Goal: Task Accomplishment & Management: Manage account settings

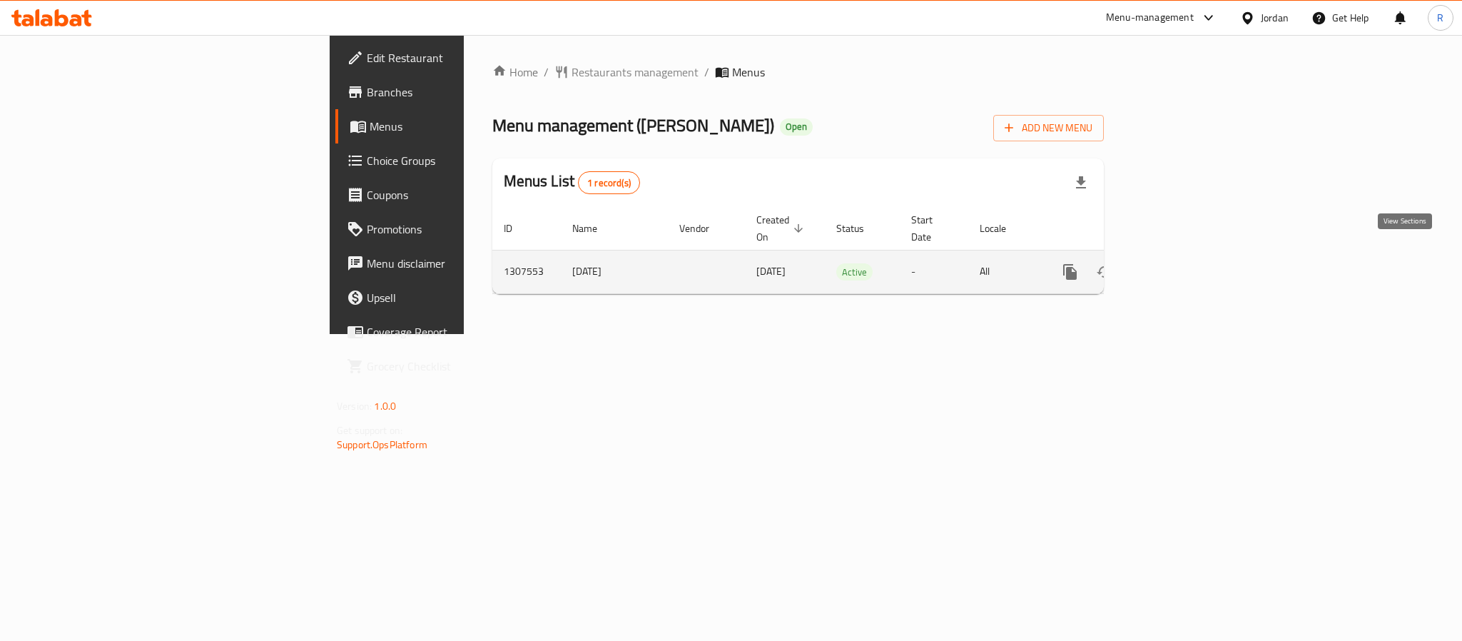
click at [1190, 262] on link "enhanced table" at bounding box center [1173, 272] width 34 height 34
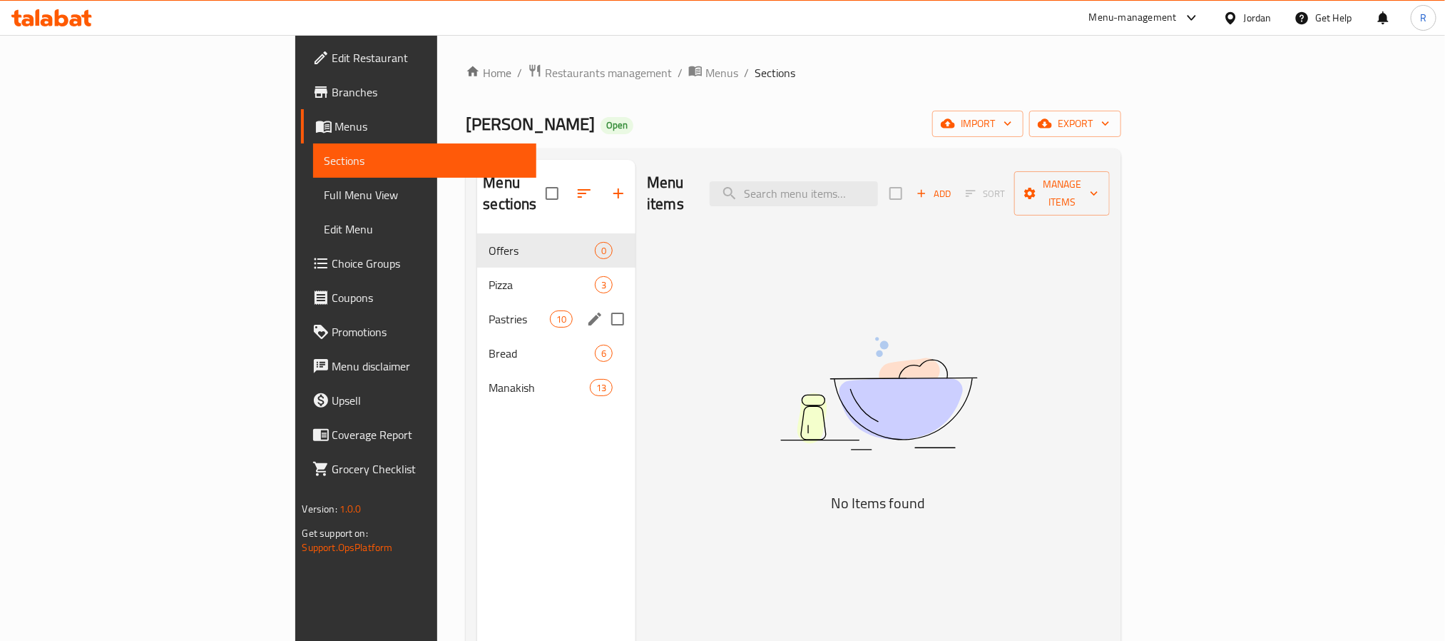
click at [477, 302] on div "Pastries 10" at bounding box center [556, 319] width 158 height 34
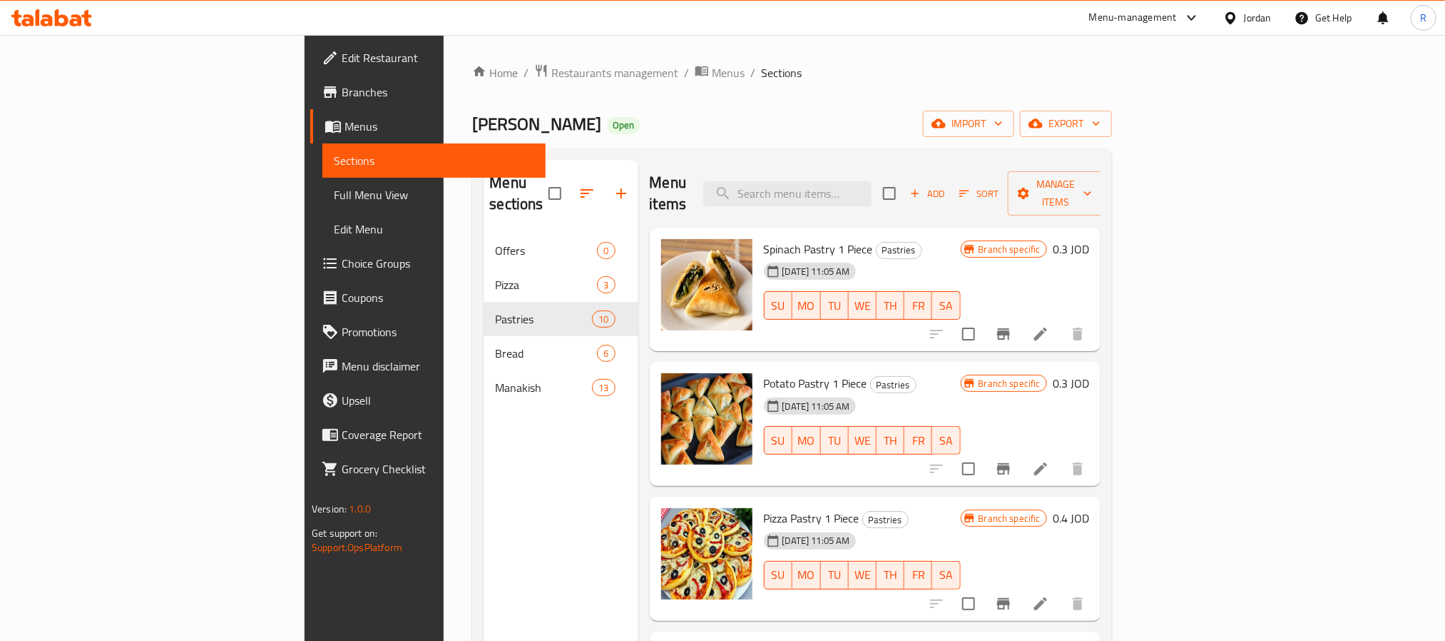
click at [1112, 109] on div "Home / Restaurants management / Menus / Sections Mango Bakery Open import expor…" at bounding box center [792, 437] width 640 height 748
click at [1112, 106] on div "Home / Restaurants management / Menus / Sections Mango Bakery Open import expor…" at bounding box center [792, 437] width 640 height 748
click at [1043, 121] on icon "button" at bounding box center [1036, 123] width 14 height 9
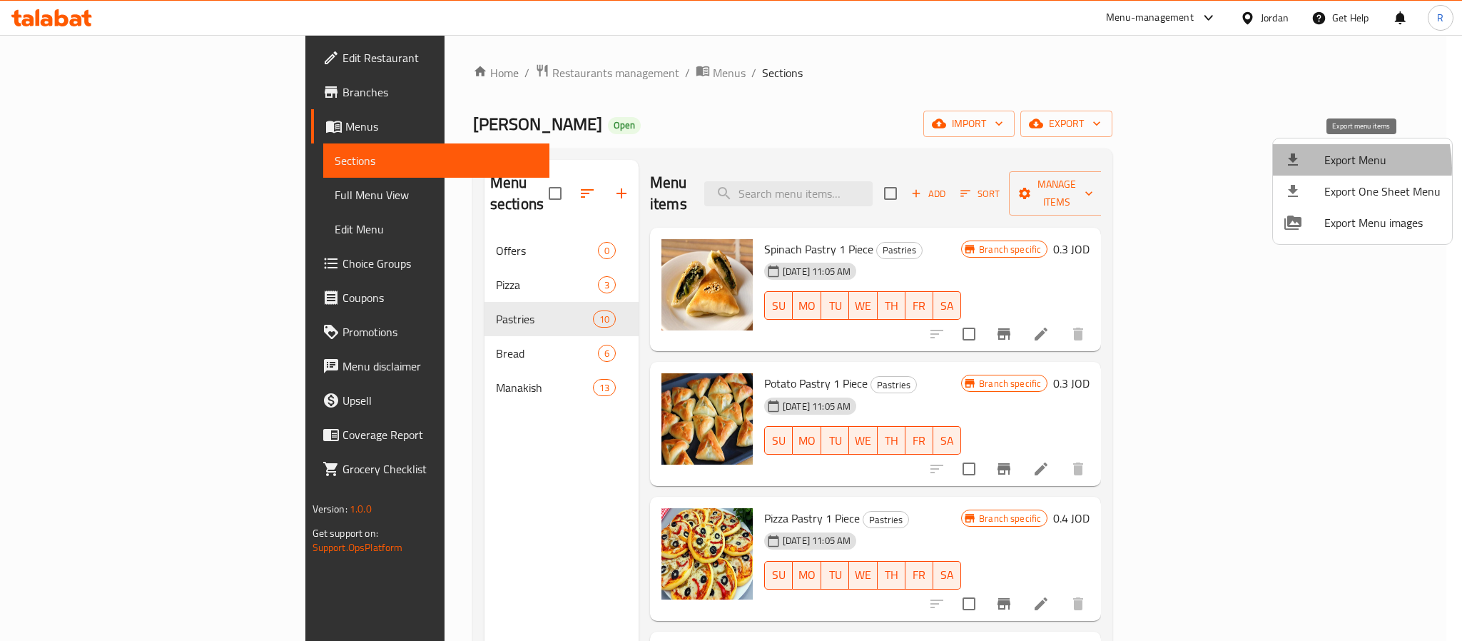
click at [1326, 168] on span "Export Menu" at bounding box center [1382, 159] width 116 height 17
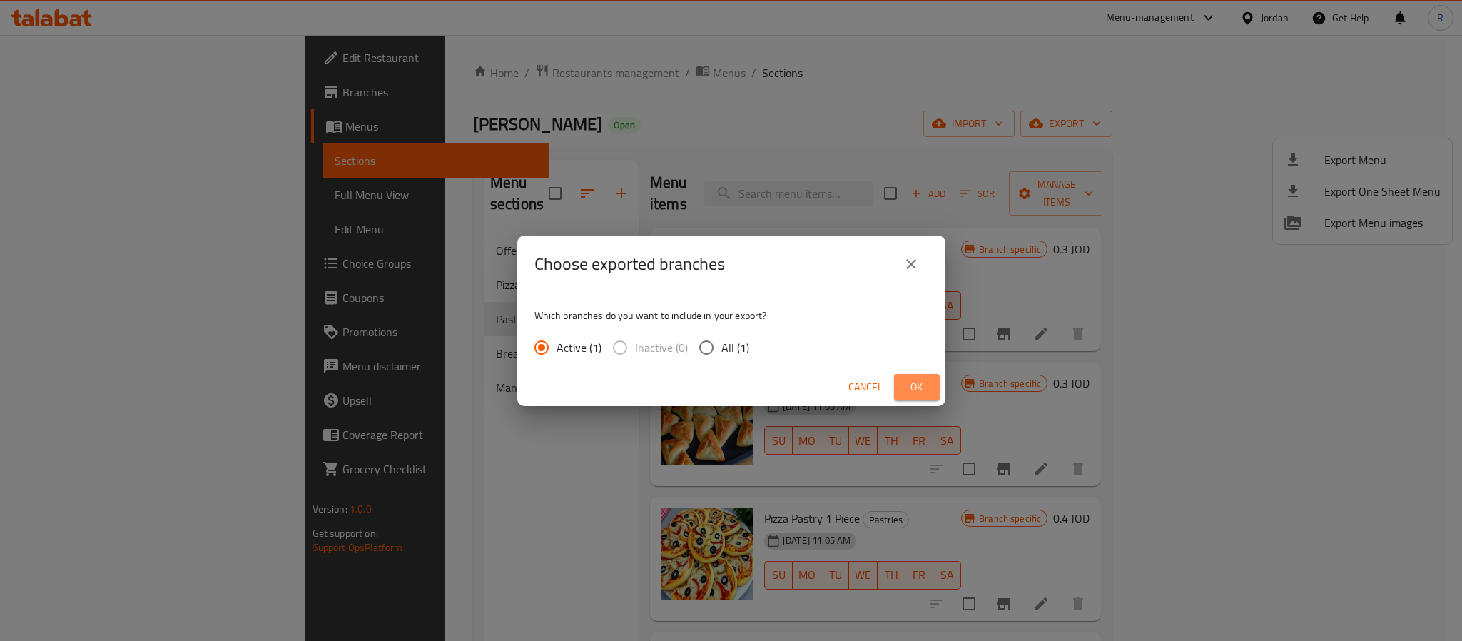
click at [918, 388] on span "Ok" at bounding box center [916, 387] width 23 height 18
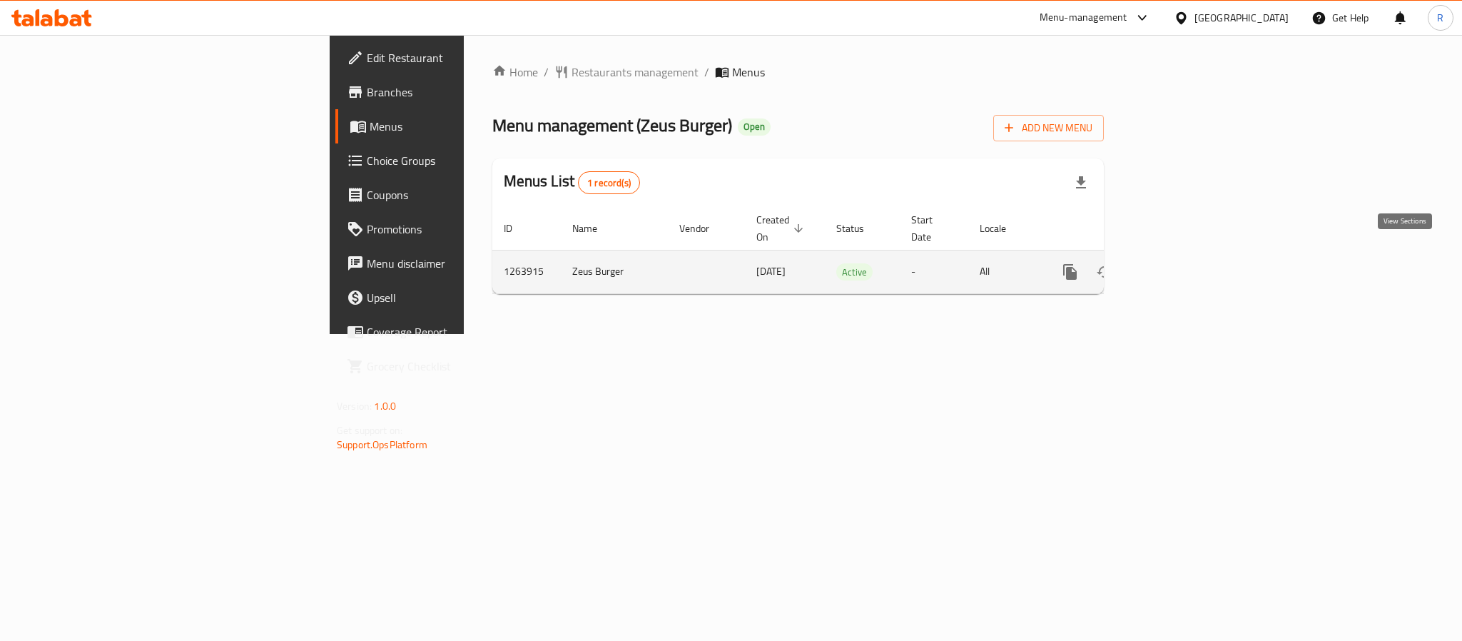
click at [1190, 265] on link "enhanced table" at bounding box center [1173, 272] width 34 height 34
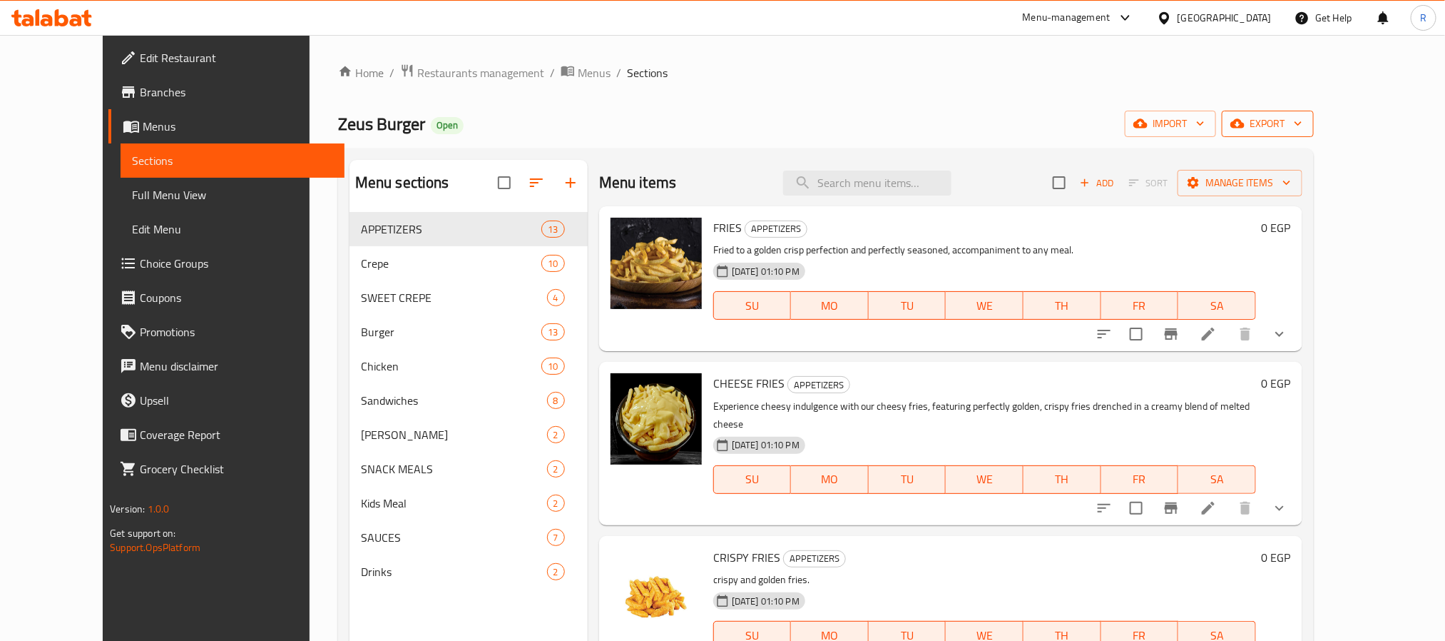
click at [1245, 125] on icon "button" at bounding box center [1238, 123] width 14 height 9
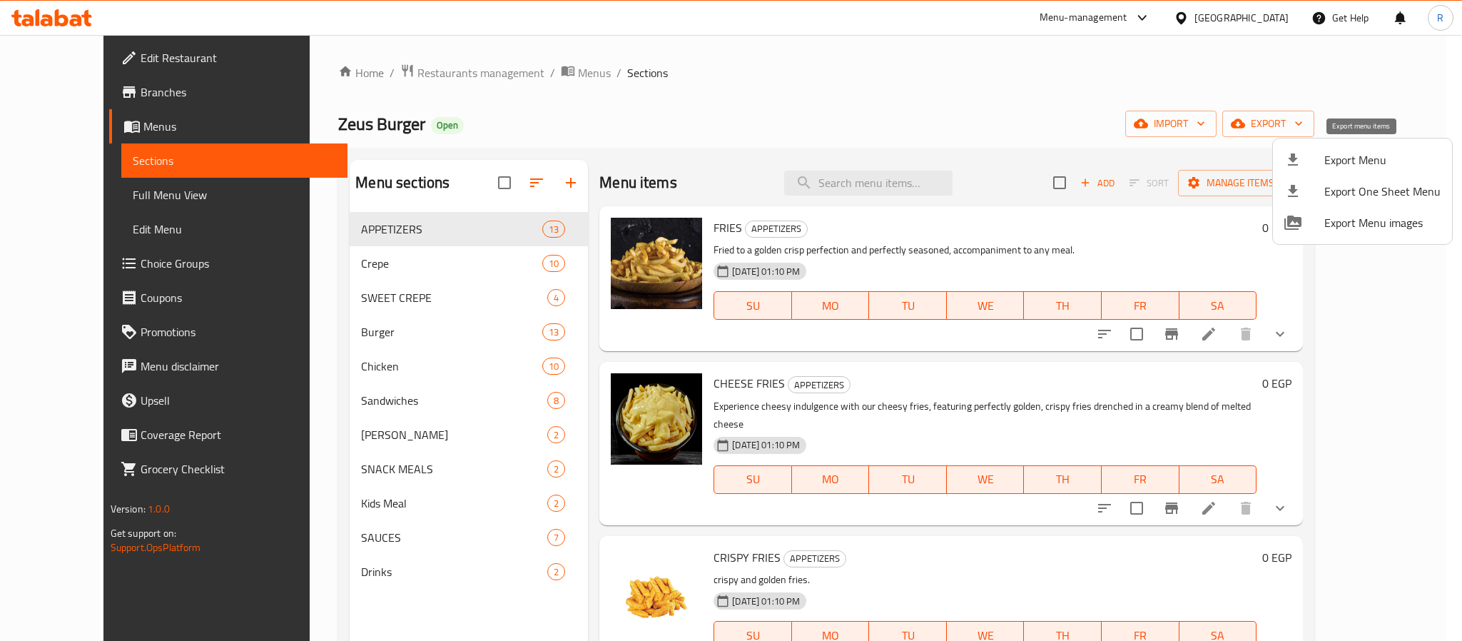
click at [1343, 167] on span "Export Menu" at bounding box center [1382, 159] width 116 height 17
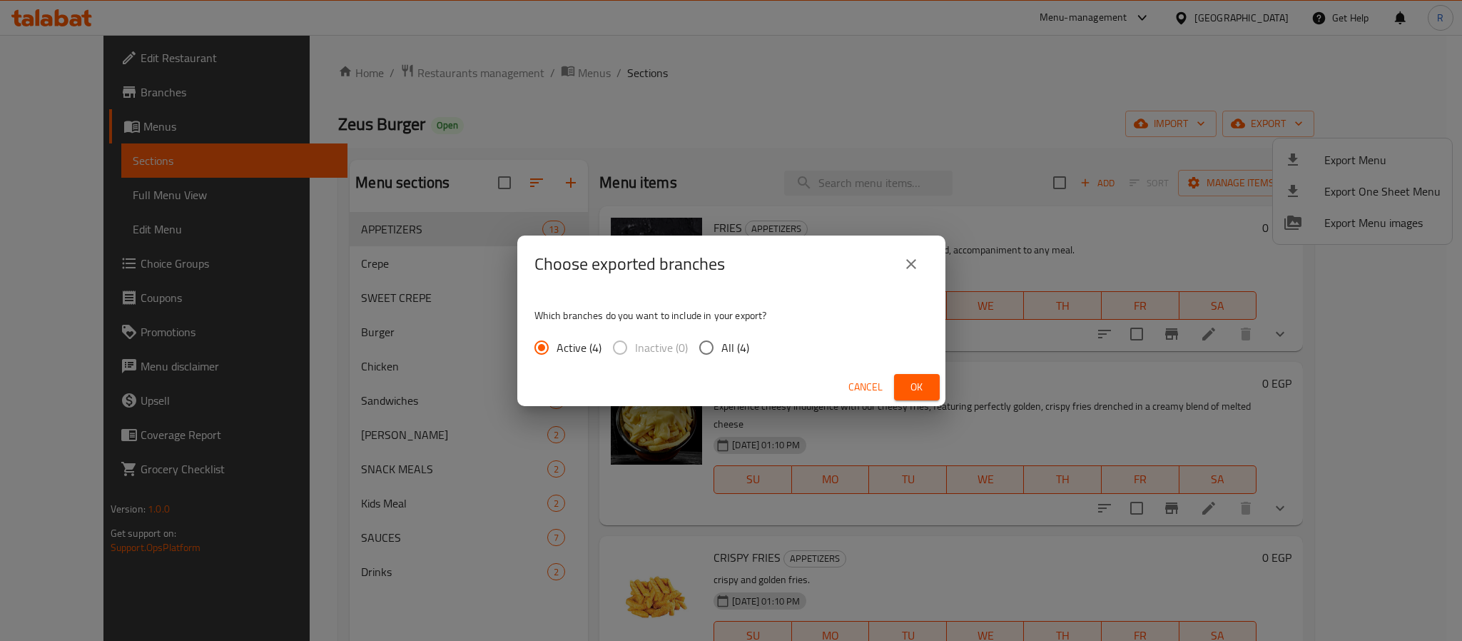
click at [900, 387] on button "Ok" at bounding box center [917, 387] width 46 height 26
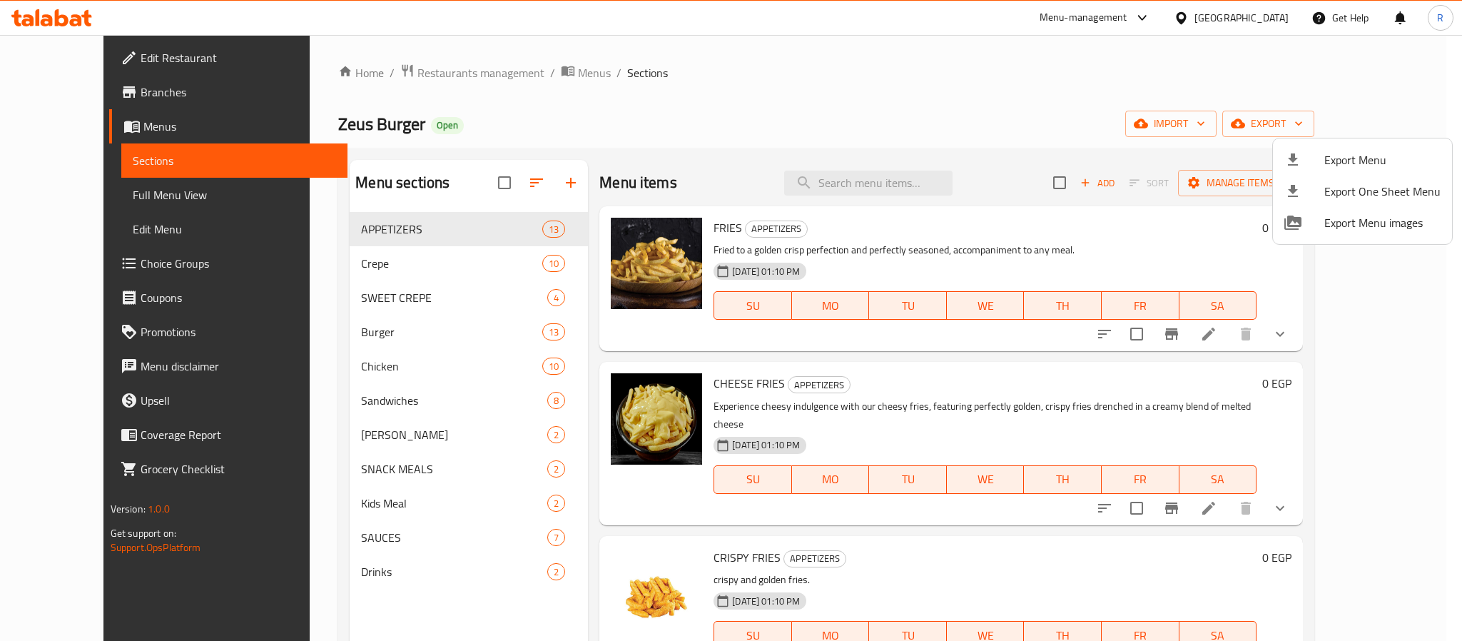
click at [938, 185] on div at bounding box center [731, 320] width 1462 height 641
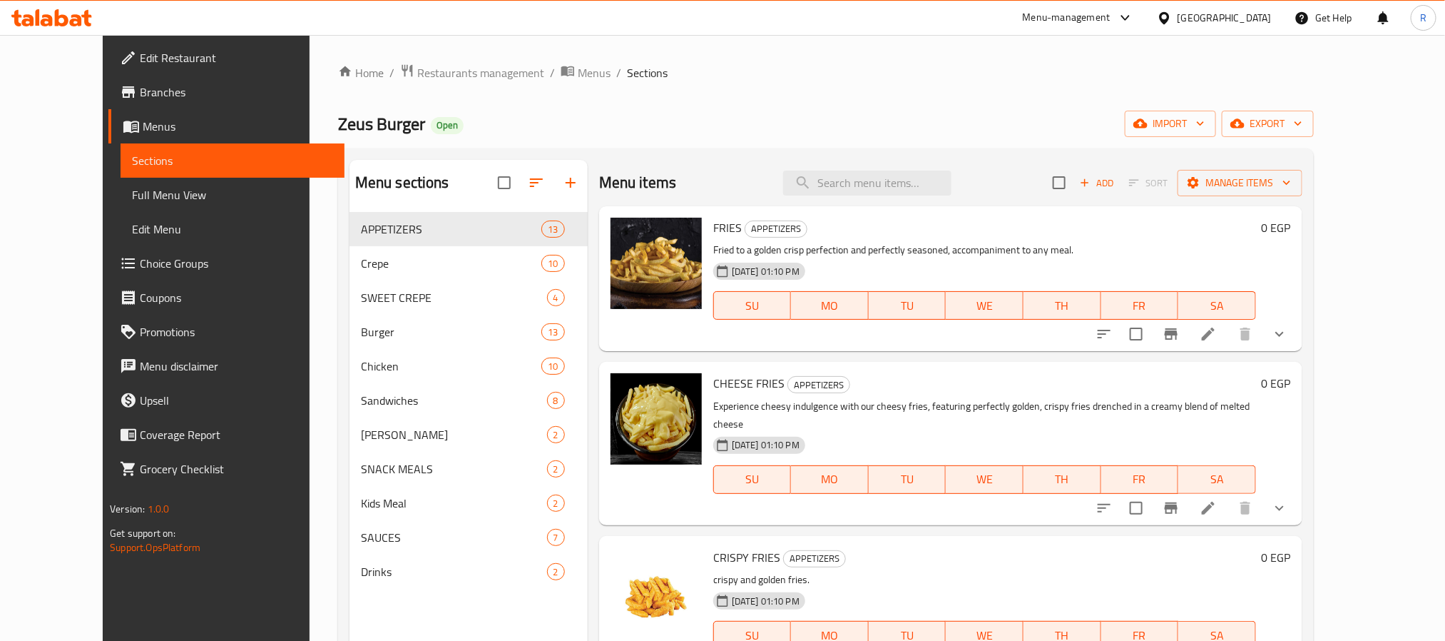
click at [938, 185] on input "search" at bounding box center [867, 183] width 168 height 25
paste input "عرض الميكس"
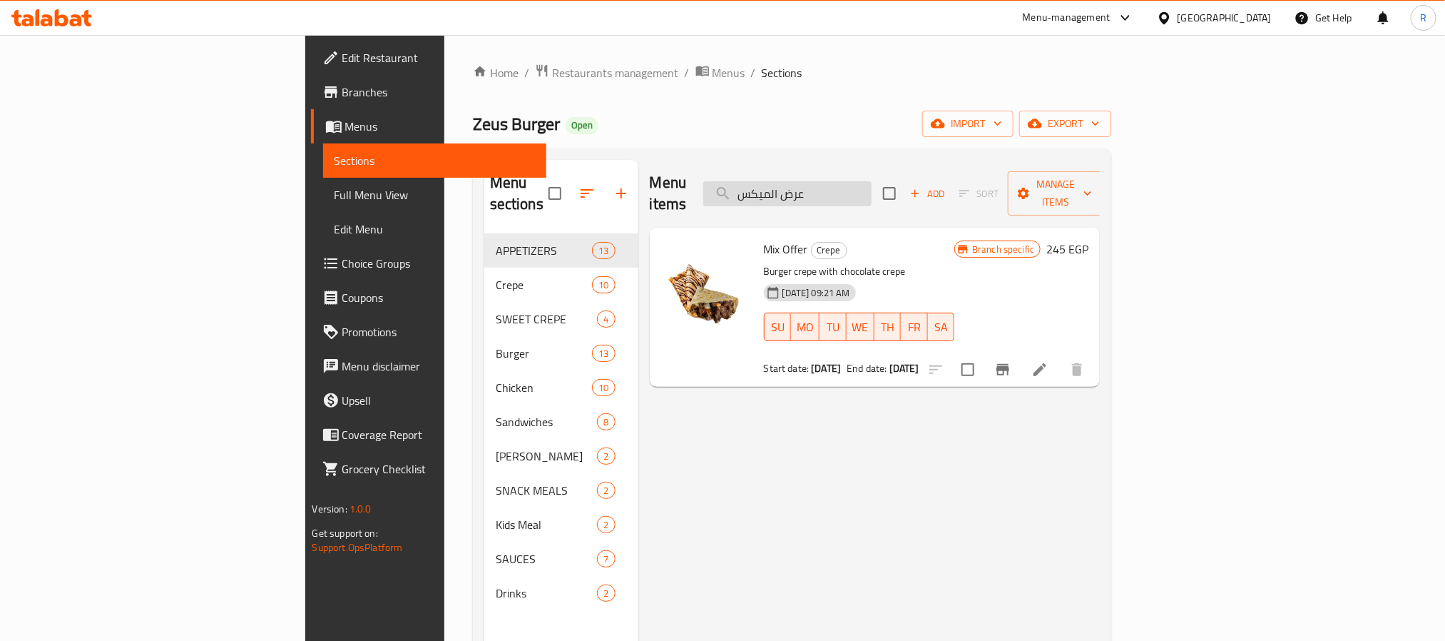
click at [872, 181] on input "عرض الميكس" at bounding box center [787, 193] width 168 height 25
paste input "شيلى"
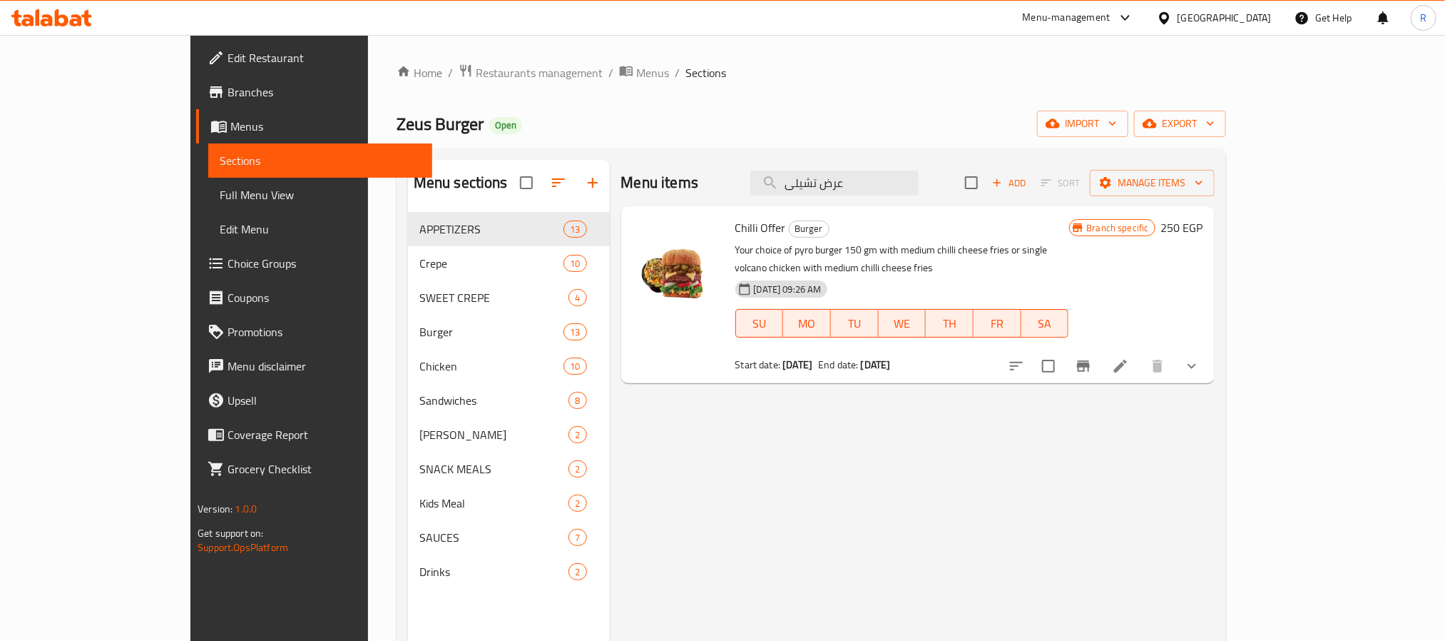
click at [923, 167] on div "Menu items عرض تشيلى Add Sort Manage items" at bounding box center [918, 183] width 594 height 46
click at [919, 190] on input "عرض تشيلى" at bounding box center [835, 183] width 168 height 25
paste input "ض زيوس بوم"
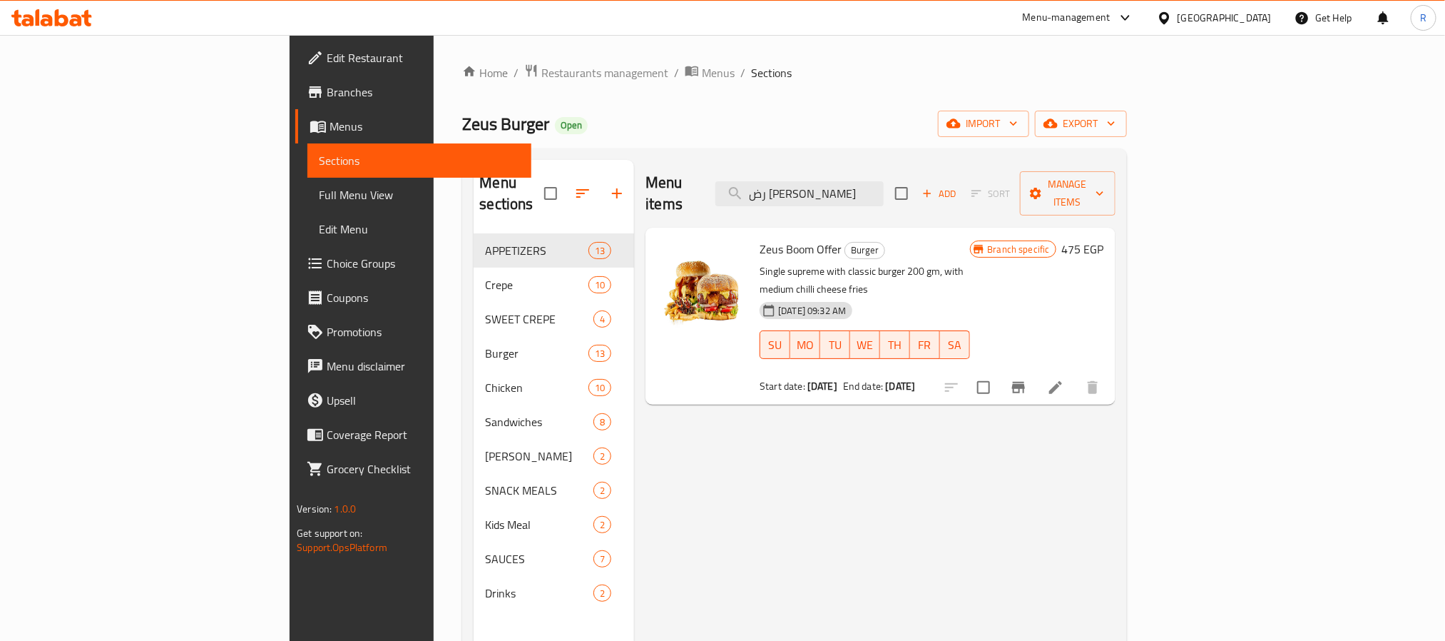
type input "رض [PERSON_NAME]"
